Goal: Navigation & Orientation: Find specific page/section

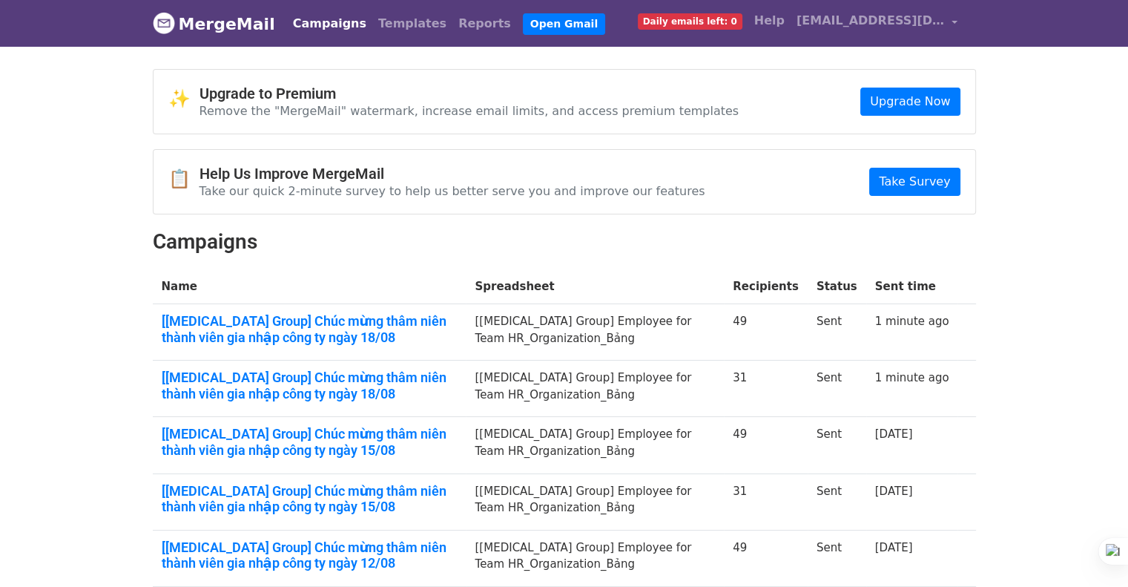
drag, startPoint x: 0, startPoint y: 231, endPoint x: 207, endPoint y: 114, distance: 237.4
click at [1, 231] on body "MergeMail Campaigns Templates Reports Open Gmail Daily emails left: 0 Help huye…" at bounding box center [564, 483] width 1128 height 967
click at [163, 19] on img at bounding box center [164, 23] width 22 height 22
click at [1010, 44] on header "MergeMail Campaigns Templates Reports Open Gmail Daily emails left: 0 Help [EMA…" at bounding box center [564, 23] width 1128 height 47
